Goal: Task Accomplishment & Management: Manage account settings

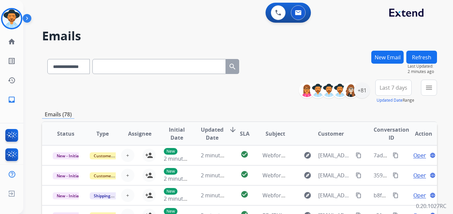
select select "**********"
click at [4, 21] on img at bounding box center [11, 18] width 19 height 19
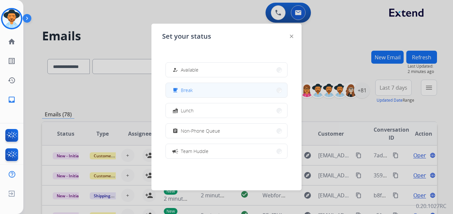
click at [198, 96] on button "free_breakfast Break" at bounding box center [226, 90] width 121 height 14
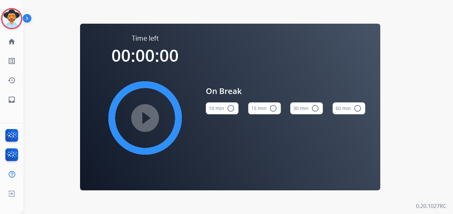
click at [268, 108] on button "15 min radio_button_unchecked" at bounding box center [264, 108] width 33 height 12
click at [148, 115] on mat-icon "play_circle_filled" at bounding box center [145, 118] width 8 height 8
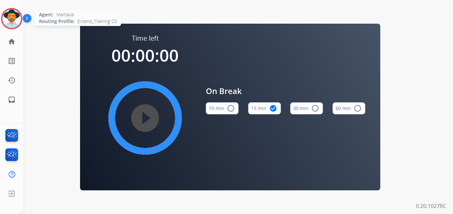
click at [10, 18] on img at bounding box center [11, 18] width 19 height 19
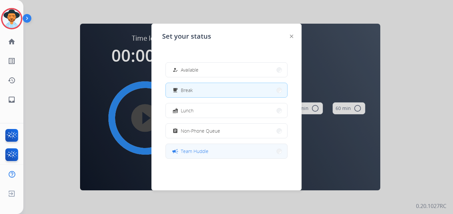
scroll to position [67, 0]
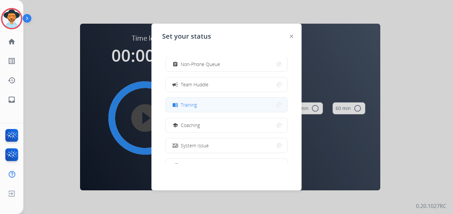
click at [194, 111] on button "menu_book Training" at bounding box center [226, 105] width 121 height 14
